Goal: Information Seeking & Learning: Compare options

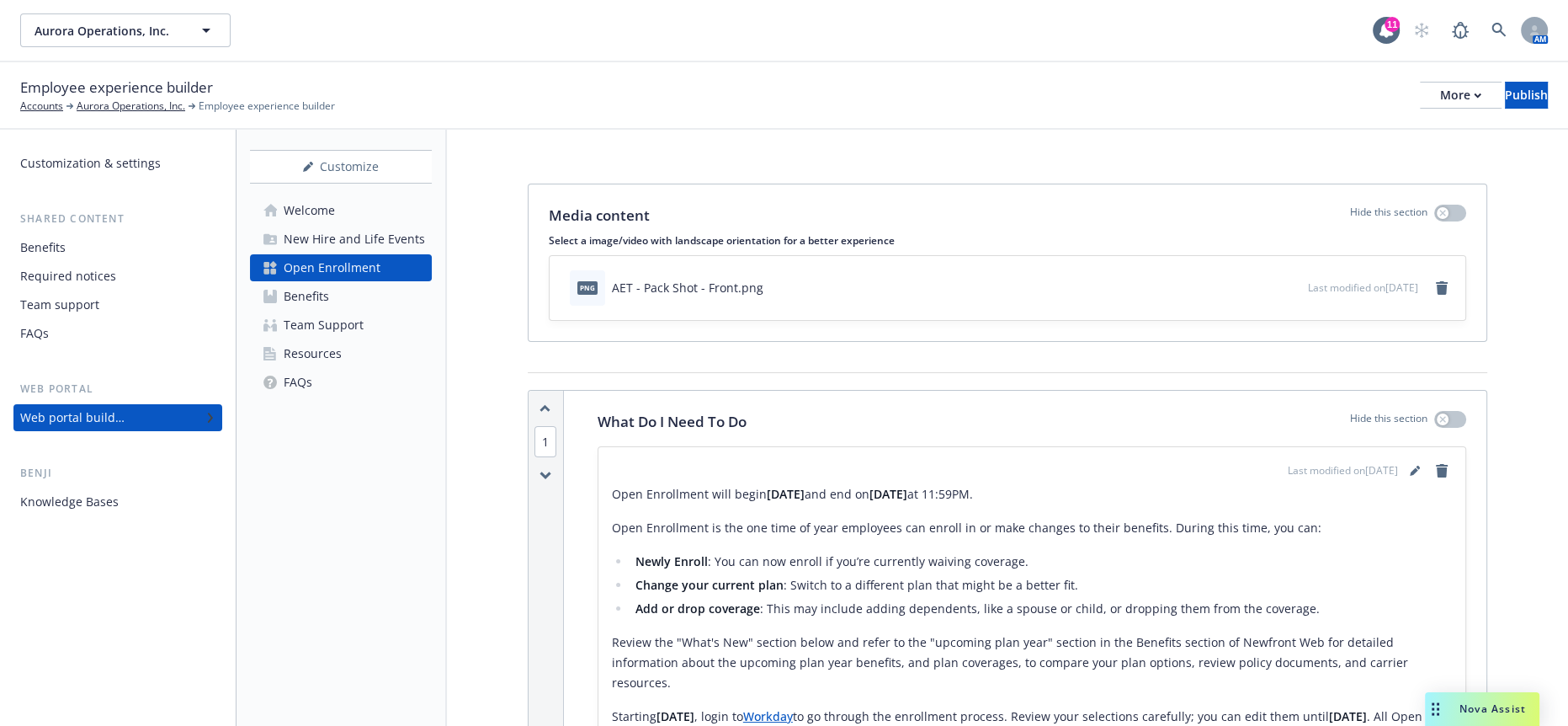
scroll to position [764, 0]
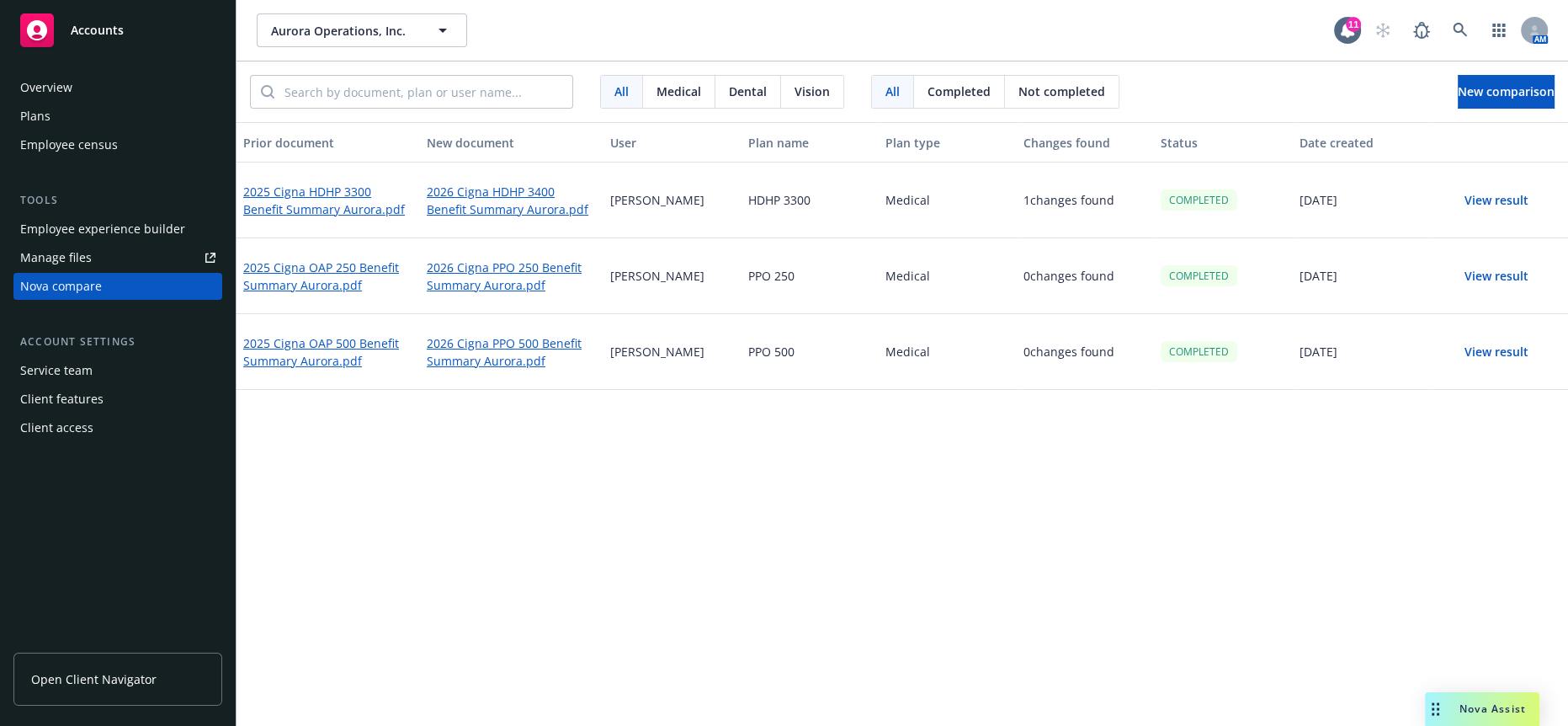
click at [835, 525] on div "Prior document New document User Plan name Plan type Changes found Status Date …" at bounding box center [902, 429] width 1331 height 615
click at [1510, 188] on button "View result" at bounding box center [1496, 201] width 118 height 34
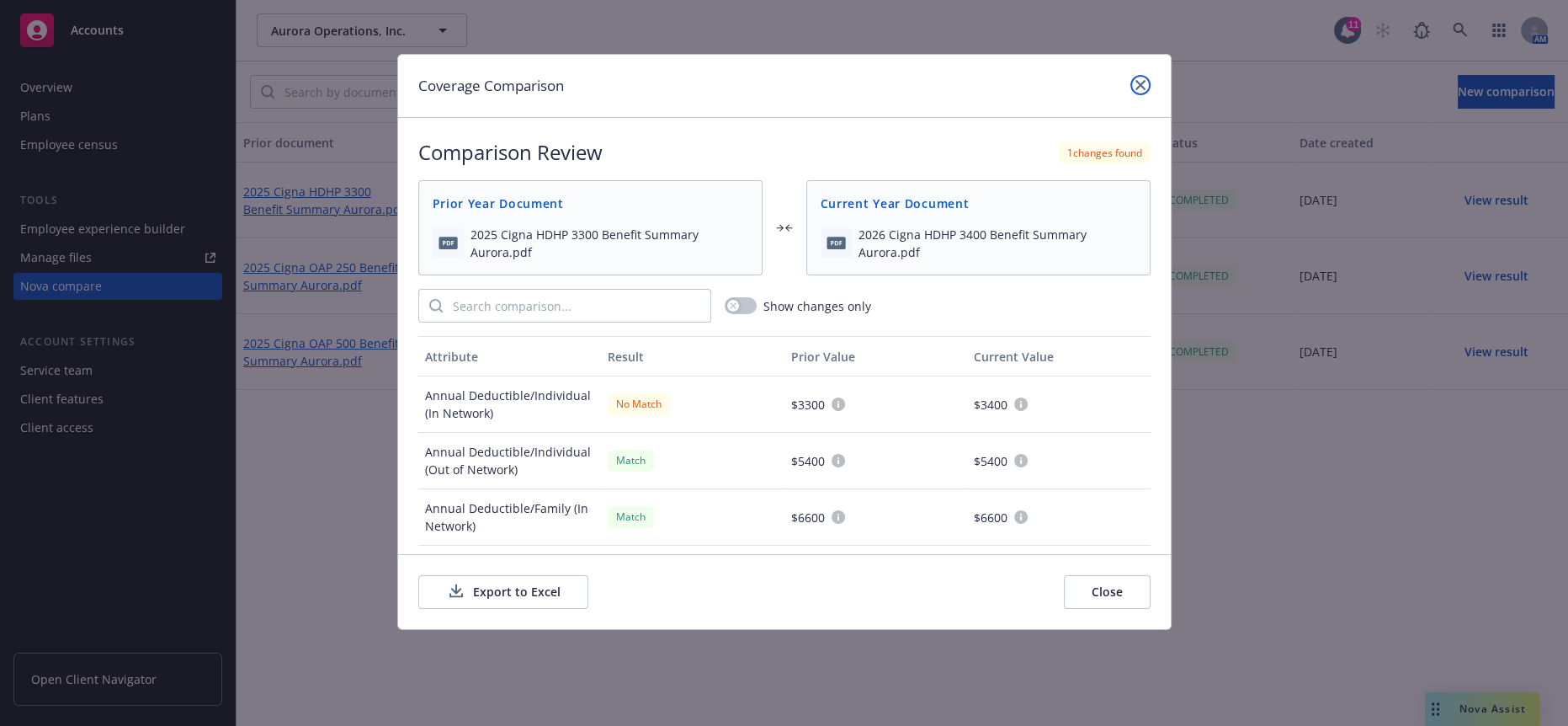
click at [1139, 85] on icon "close" at bounding box center [1140, 84] width 10 height 10
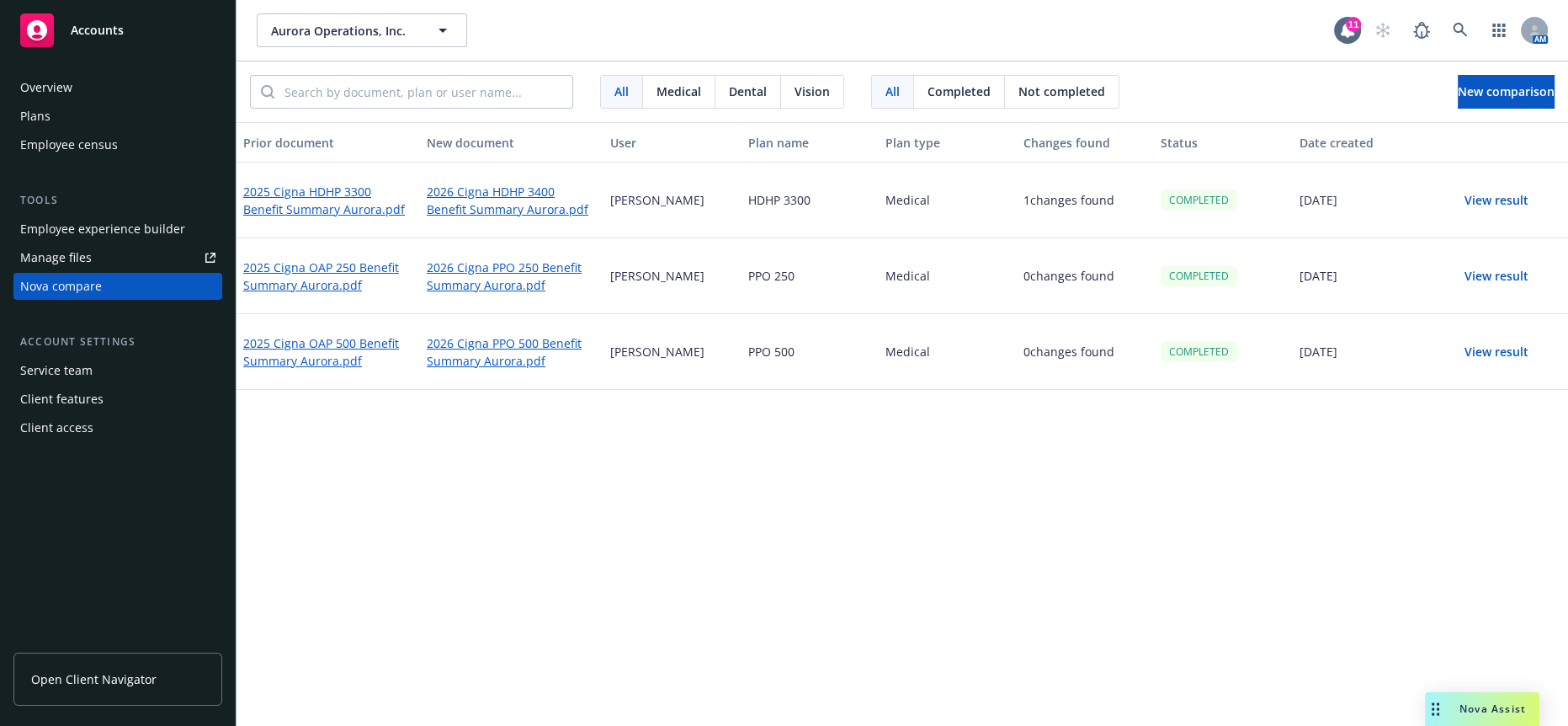
click at [1500, 264] on button "View result" at bounding box center [1496, 276] width 118 height 34
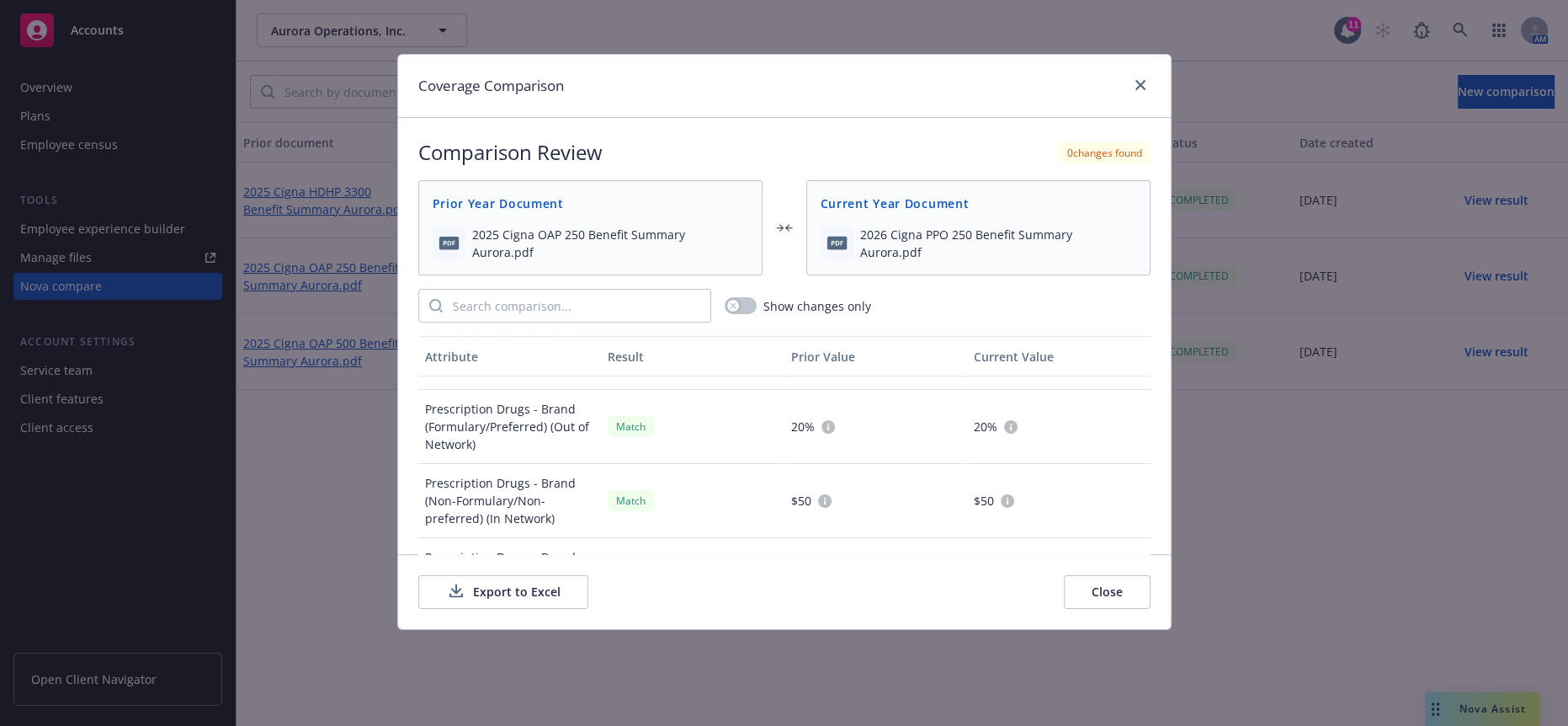
scroll to position [1687, 0]
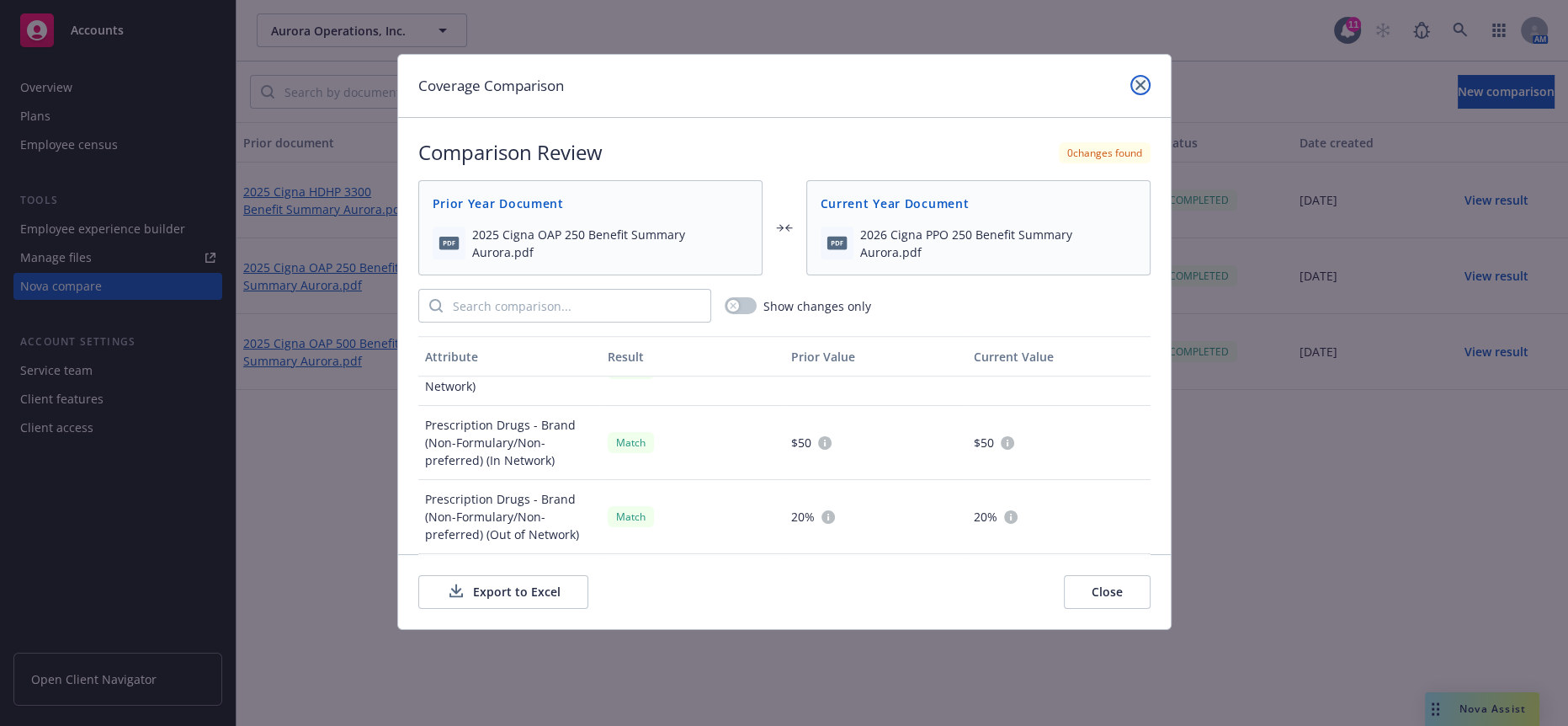
click at [1141, 82] on icon "close" at bounding box center [1140, 84] width 10 height 10
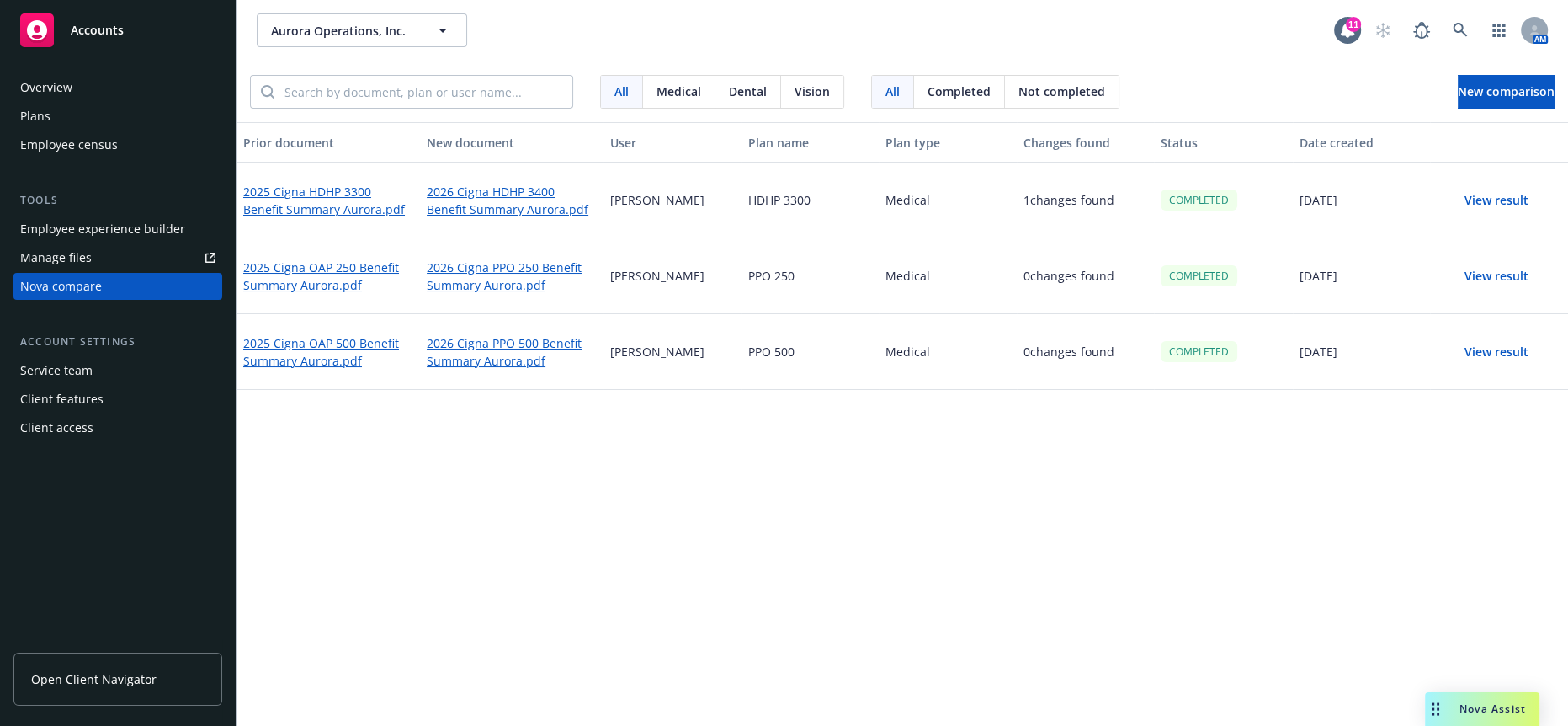
click at [278, 411] on div "Prior document New document User Plan name Plan type Changes found Status Date …" at bounding box center [902, 429] width 1331 height 615
click at [601, 521] on div "Prior document New document User Plan name Plan type Changes found Status Date …" at bounding box center [902, 429] width 1331 height 615
click at [719, 647] on div "Prior document New document User Plan name Plan type Changes found Status Date …" at bounding box center [902, 429] width 1331 height 615
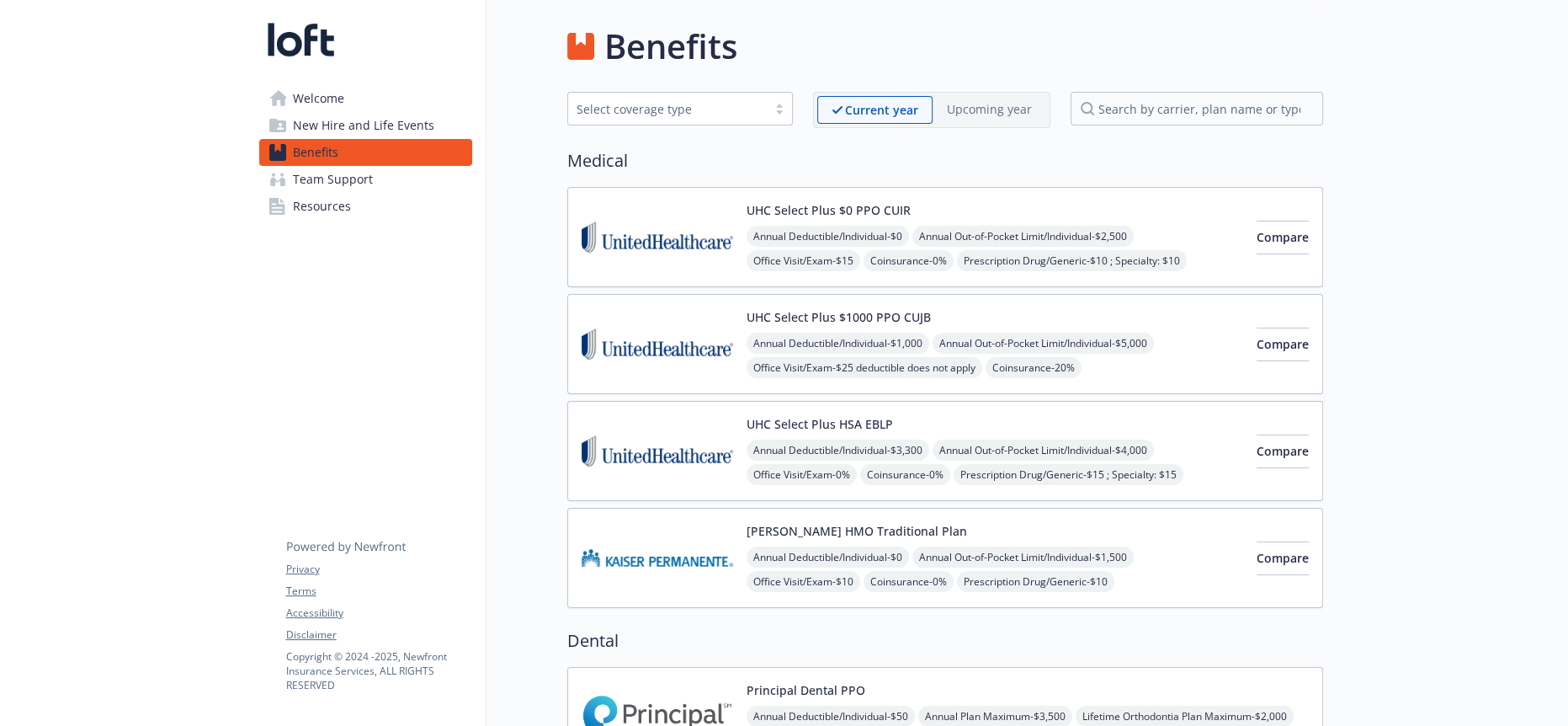
scroll to position [374, 0]
